Goal: Task Accomplishment & Management: Use online tool/utility

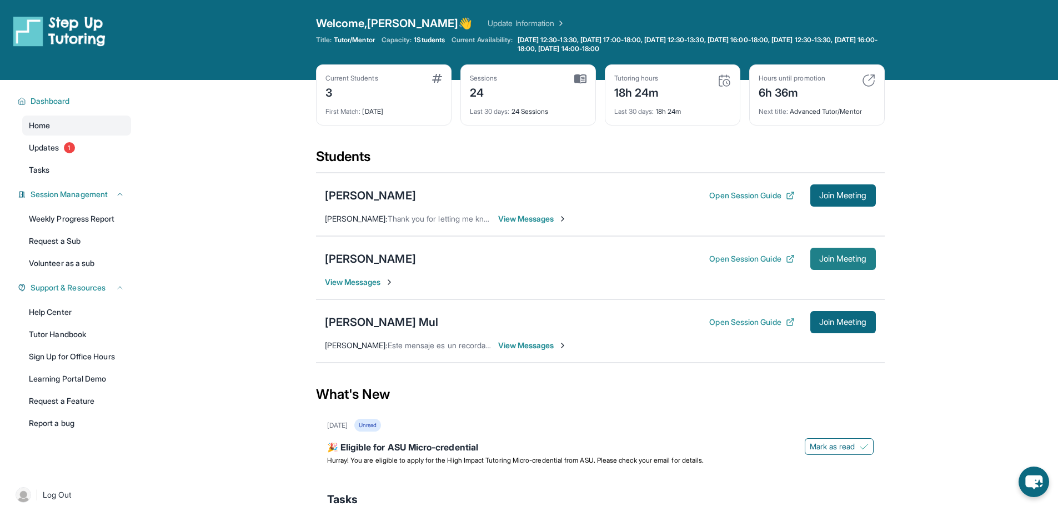
click at [843, 257] on span "Join Meeting" at bounding box center [843, 258] width 48 height 7
